Goal: Transaction & Acquisition: Purchase product/service

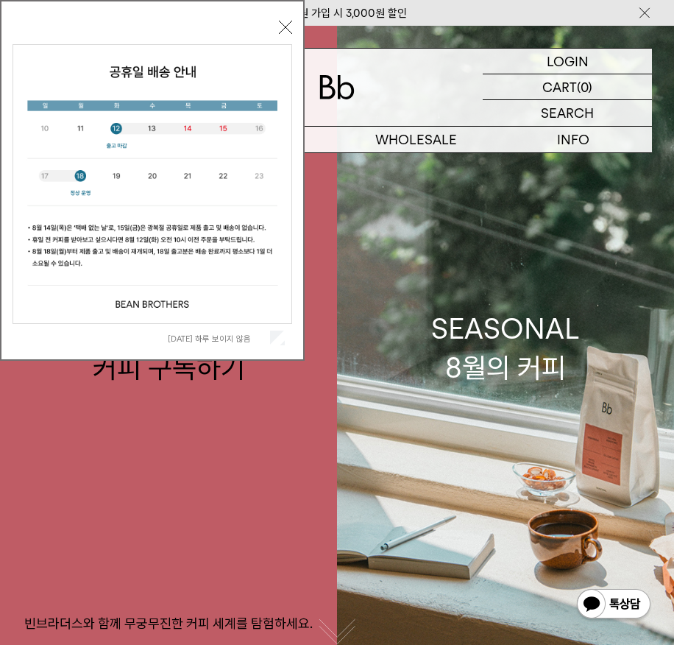
click at [280, 28] on button "닫기" at bounding box center [285, 27] width 13 height 13
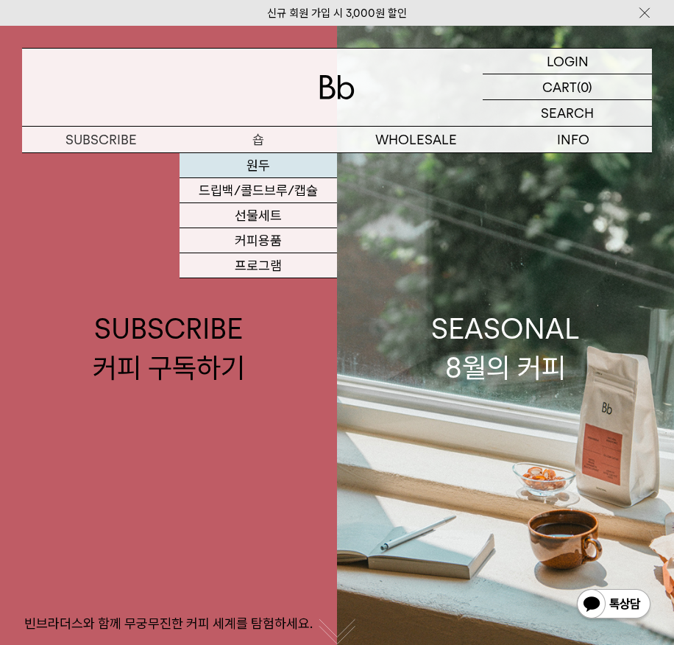
click at [263, 167] on link "원두" at bounding box center [258, 165] width 157 height 25
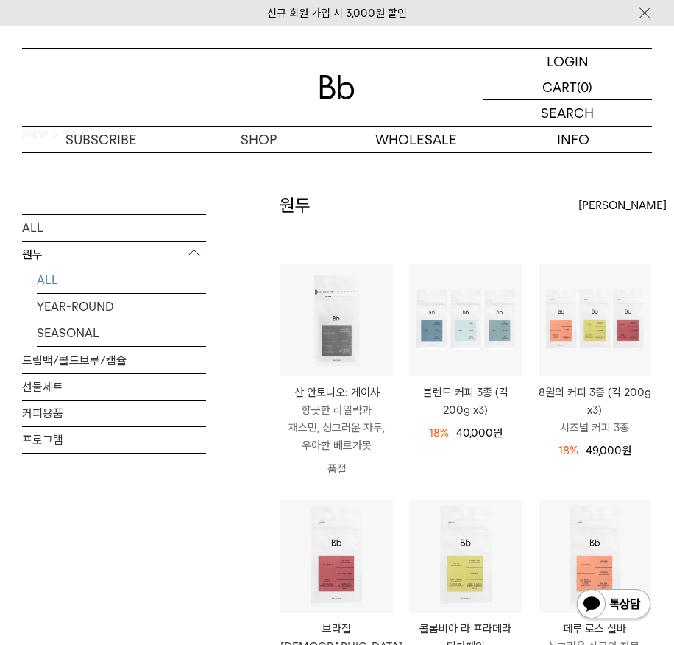
scroll to position [33, 0]
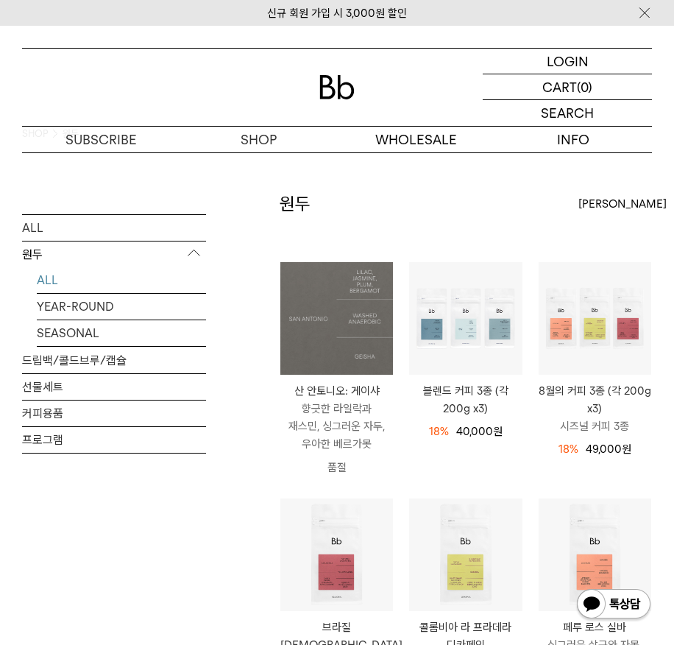
click at [336, 324] on img at bounding box center [336, 318] width 113 height 113
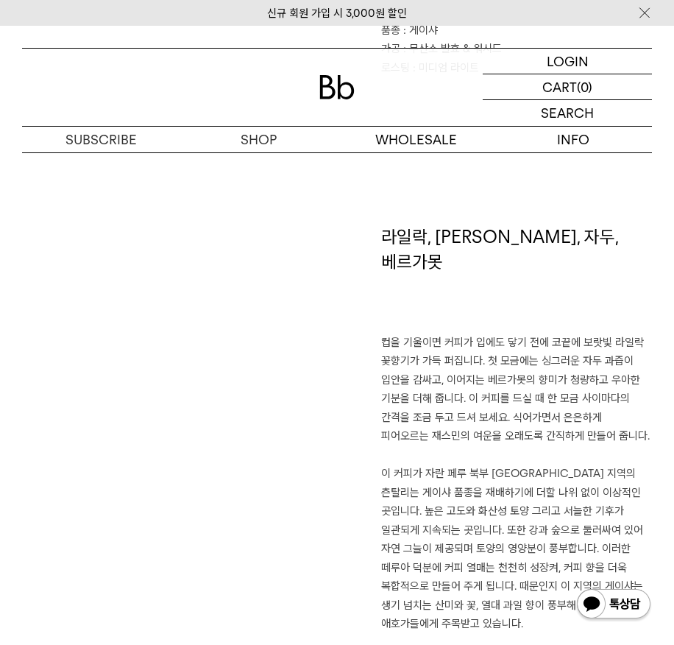
scroll to position [866, 0]
